Goal: Information Seeking & Learning: Learn about a topic

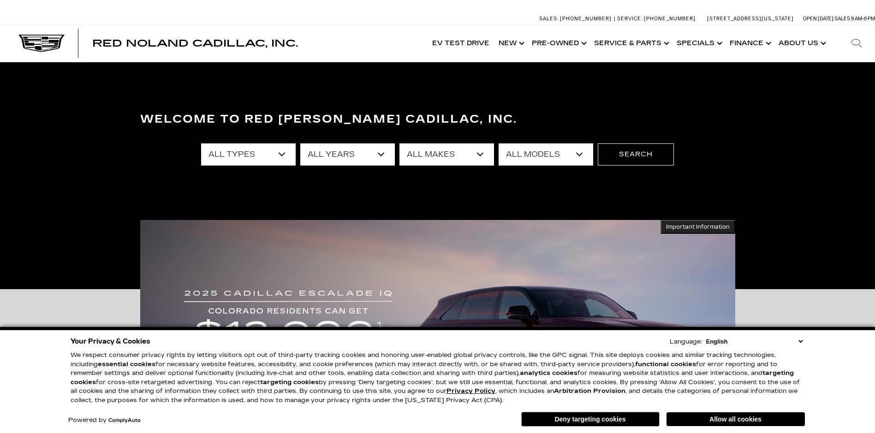
click at [616, 421] on button "Deny targeting cookies" at bounding box center [590, 419] width 138 height 15
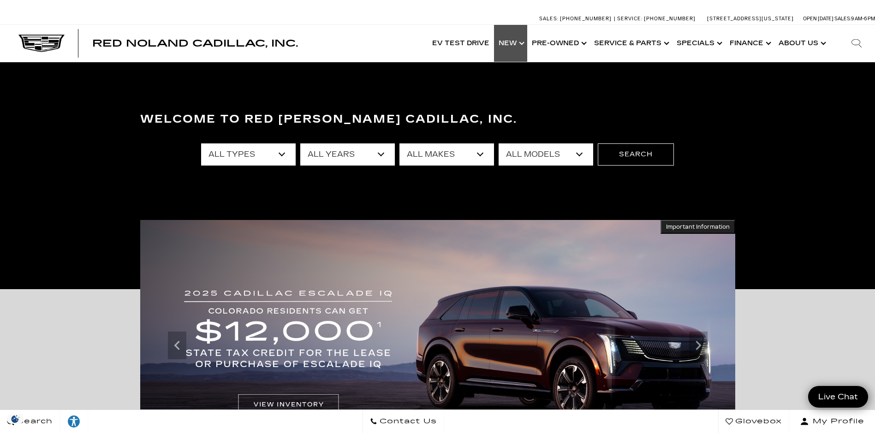
click at [523, 36] on link "Show New" at bounding box center [510, 43] width 33 height 37
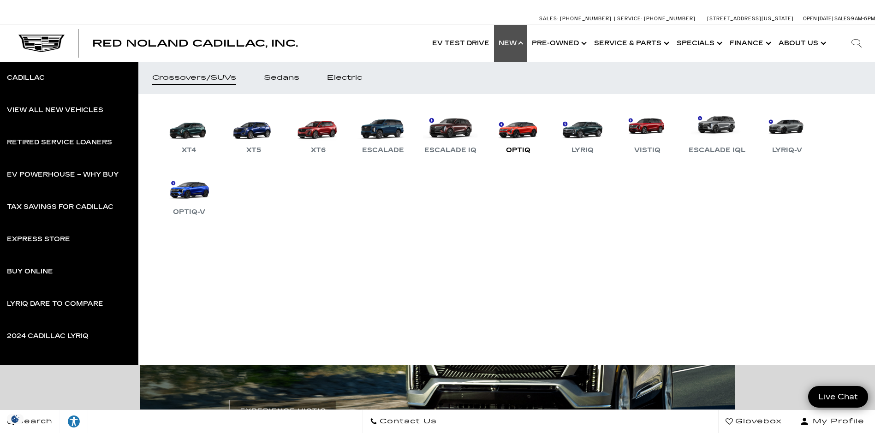
click at [524, 133] on link "OPTIQ" at bounding box center [517, 132] width 55 height 48
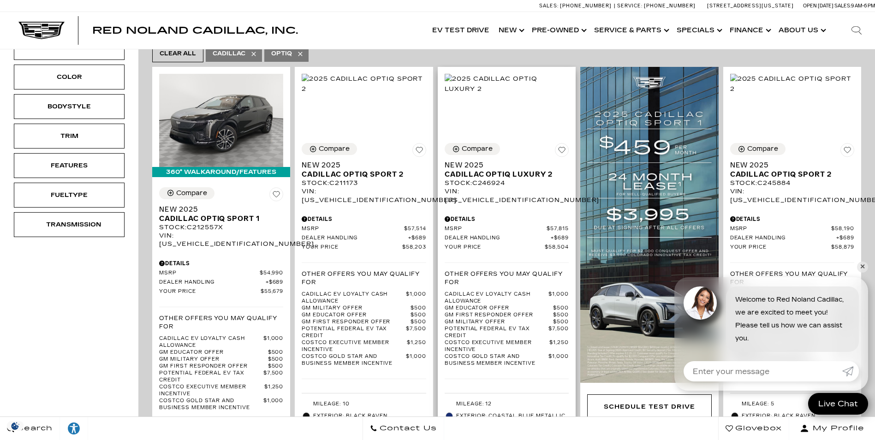
scroll to position [184, 0]
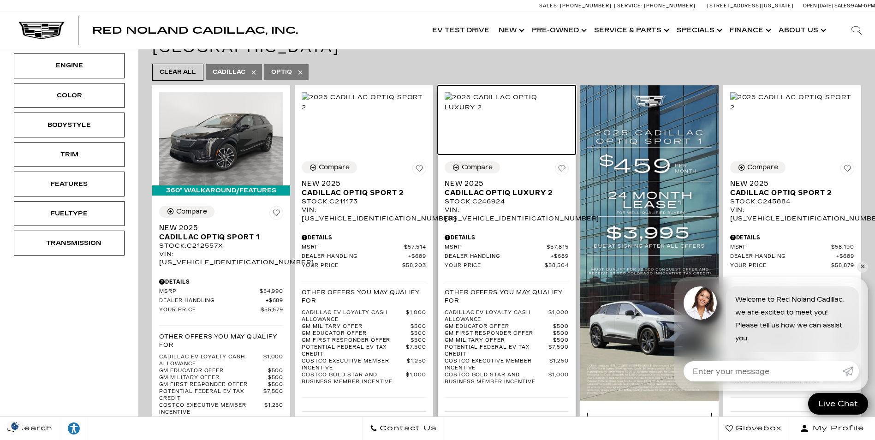
click at [487, 113] on img at bounding box center [507, 102] width 124 height 20
